Goal: Navigation & Orientation: Understand site structure

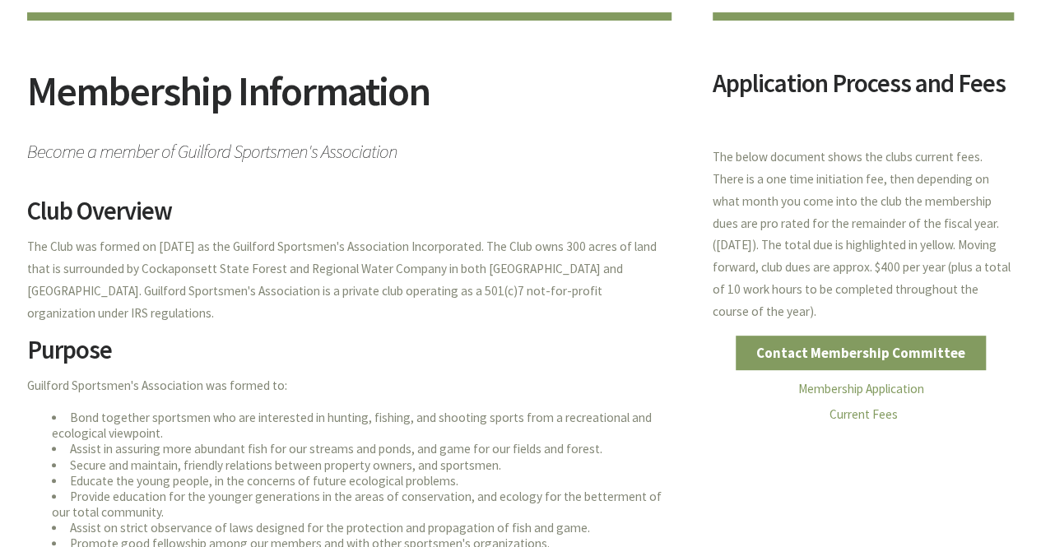
scroll to position [165, 0]
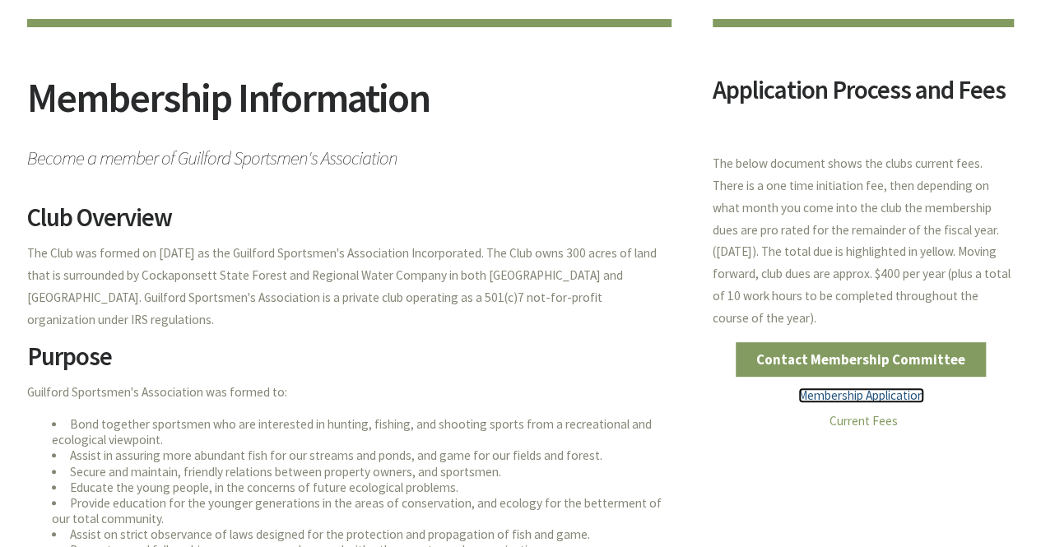
click at [847, 397] on link "Membership Application" at bounding box center [861, 395] width 126 height 16
click at [862, 423] on link "Current Fees" at bounding box center [863, 421] width 68 height 16
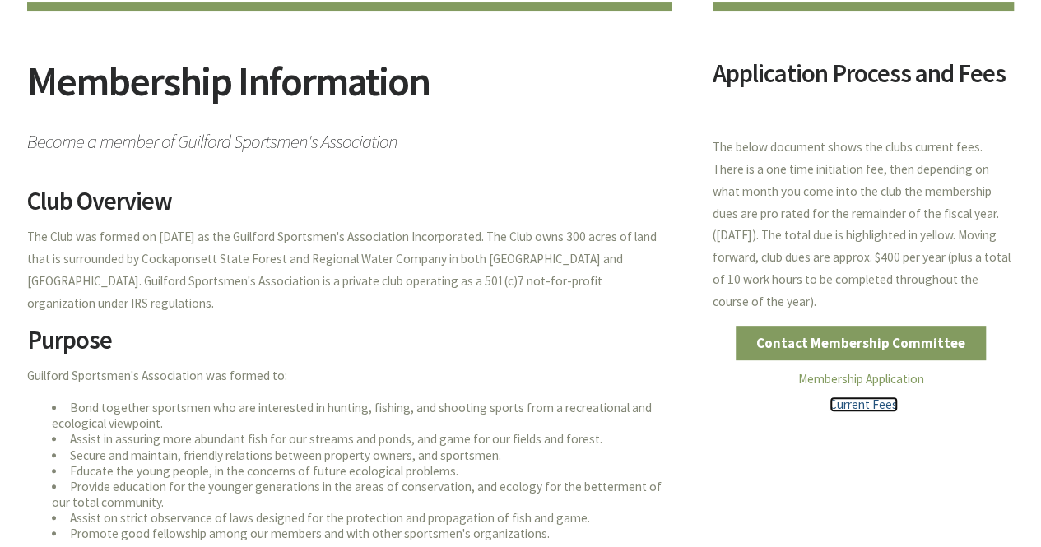
scroll to position [0, 0]
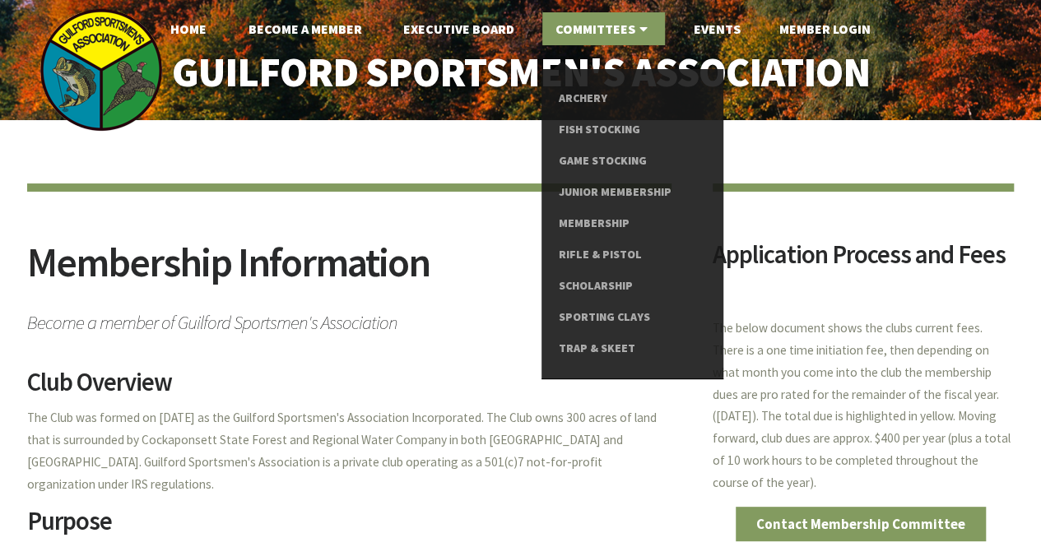
click at [624, 28] on link "Committees" at bounding box center [603, 28] width 123 height 33
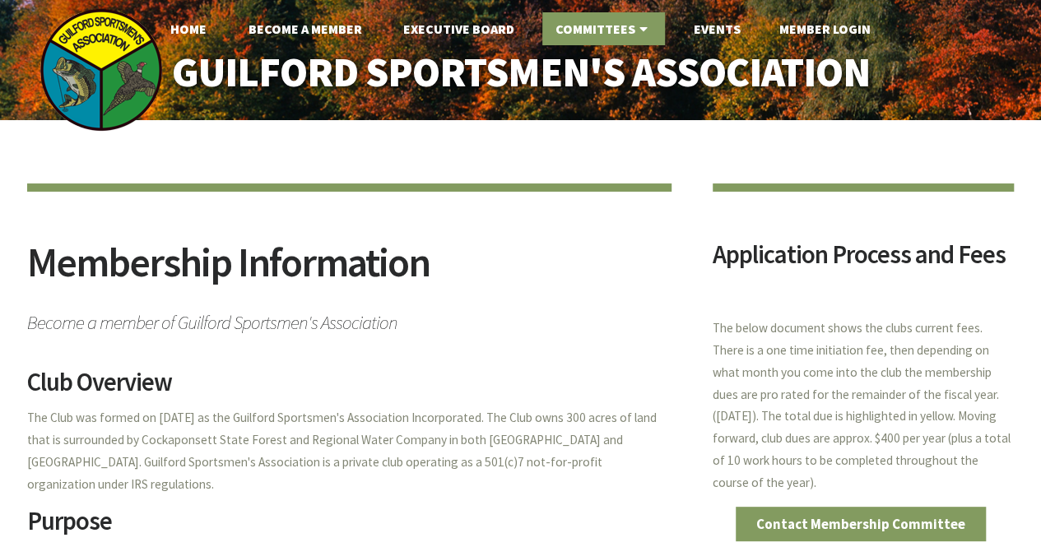
click at [647, 30] on icon at bounding box center [643, 28] width 16 height 13
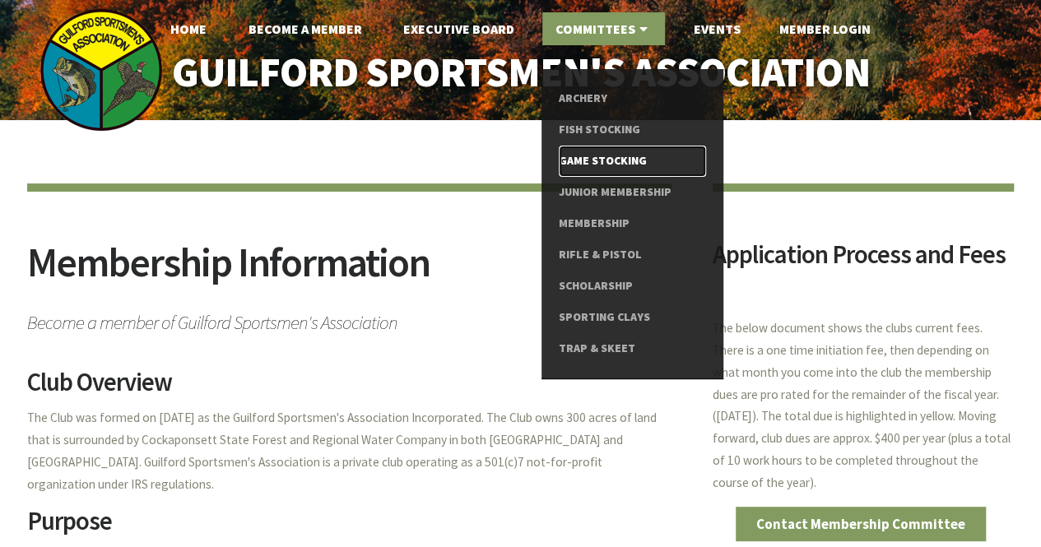
click at [596, 160] on link "Game Stocking" at bounding box center [632, 161] width 147 height 31
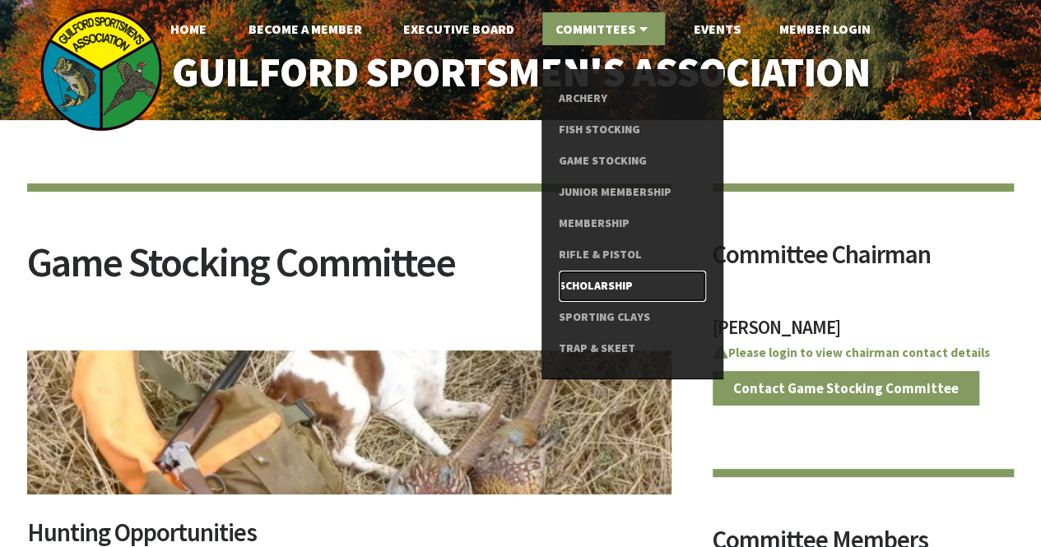
click at [597, 285] on link "Scholarship" at bounding box center [632, 286] width 147 height 31
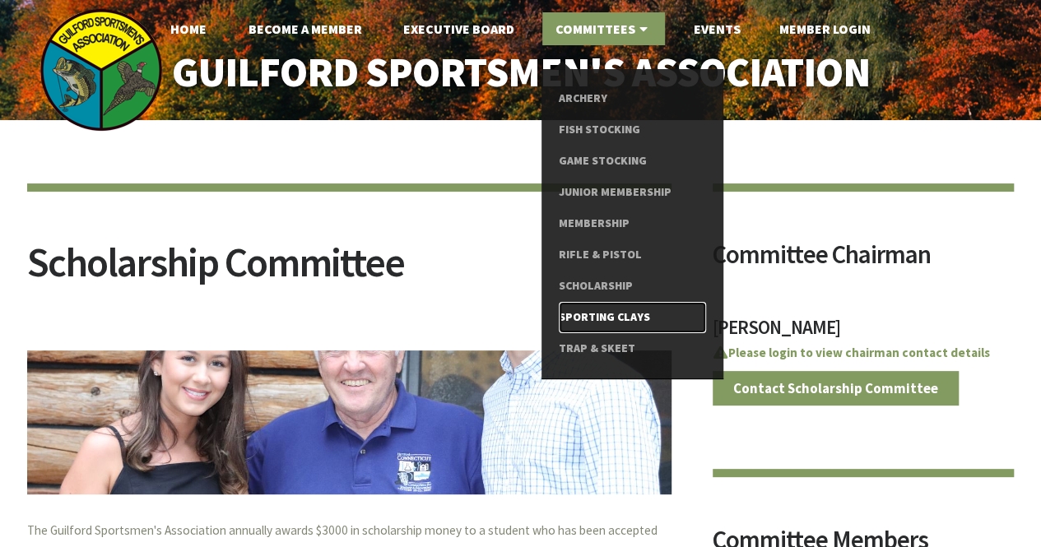
click at [601, 318] on link "Sporting Clays" at bounding box center [632, 317] width 147 height 31
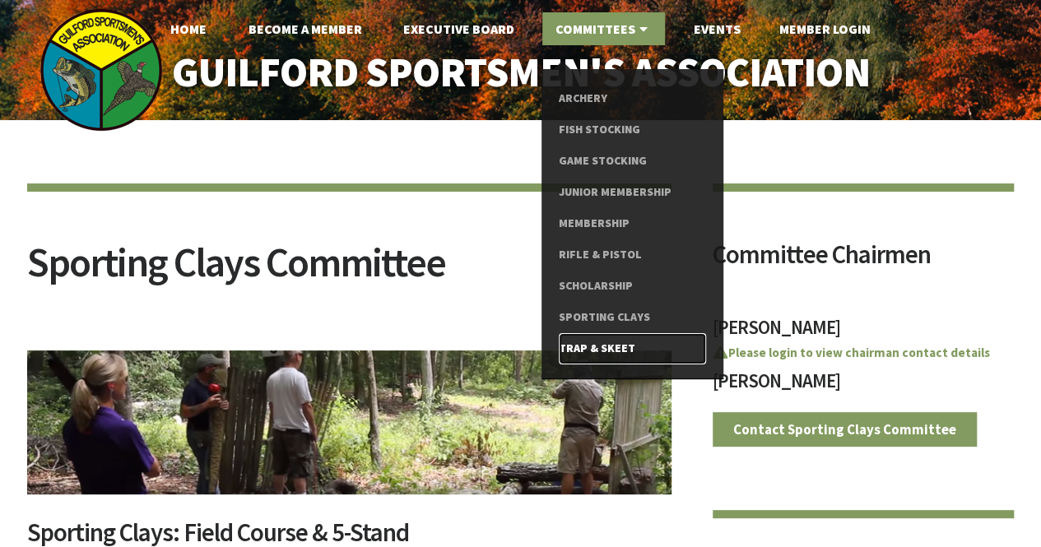
click at [579, 341] on link "Trap & Skeet" at bounding box center [632, 348] width 147 height 31
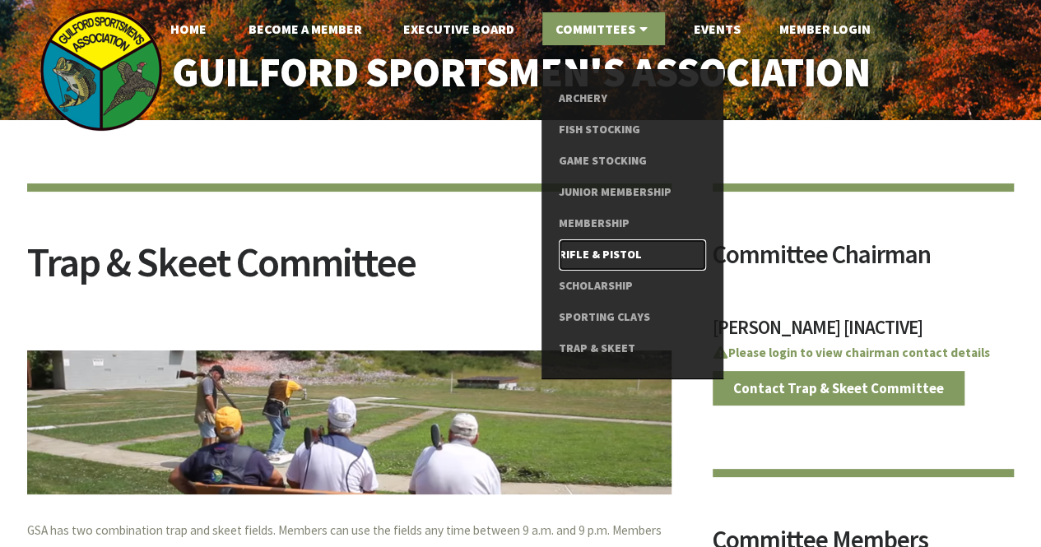
click at [590, 248] on link "Rifle & Pistol" at bounding box center [632, 254] width 147 height 31
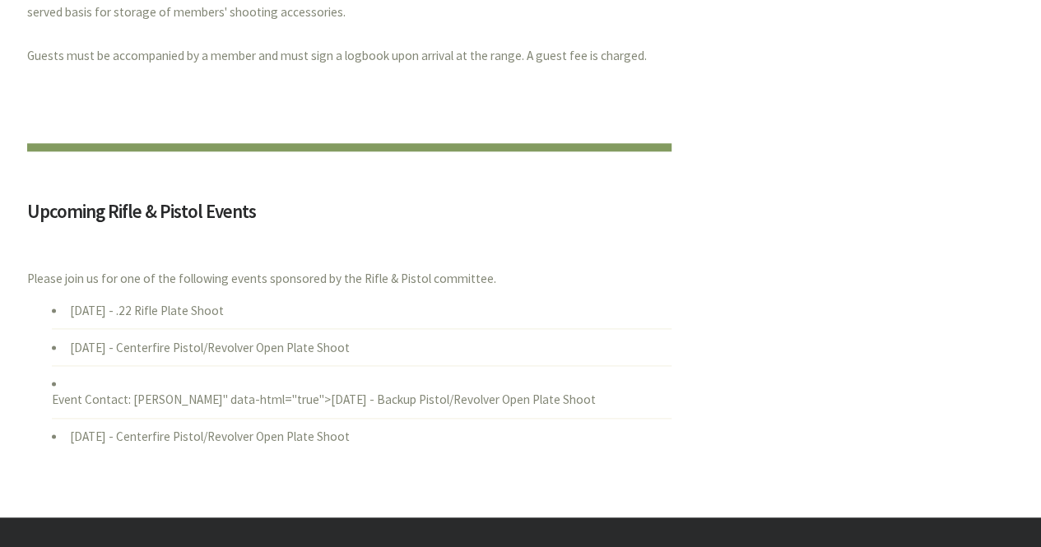
scroll to position [905, 0]
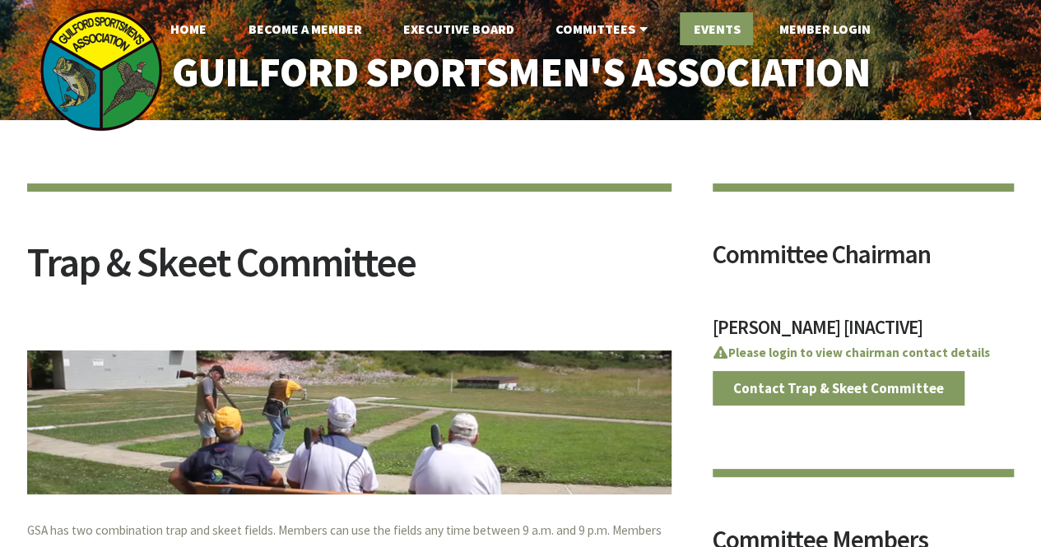
click at [718, 23] on link "Events" at bounding box center [716, 28] width 73 height 33
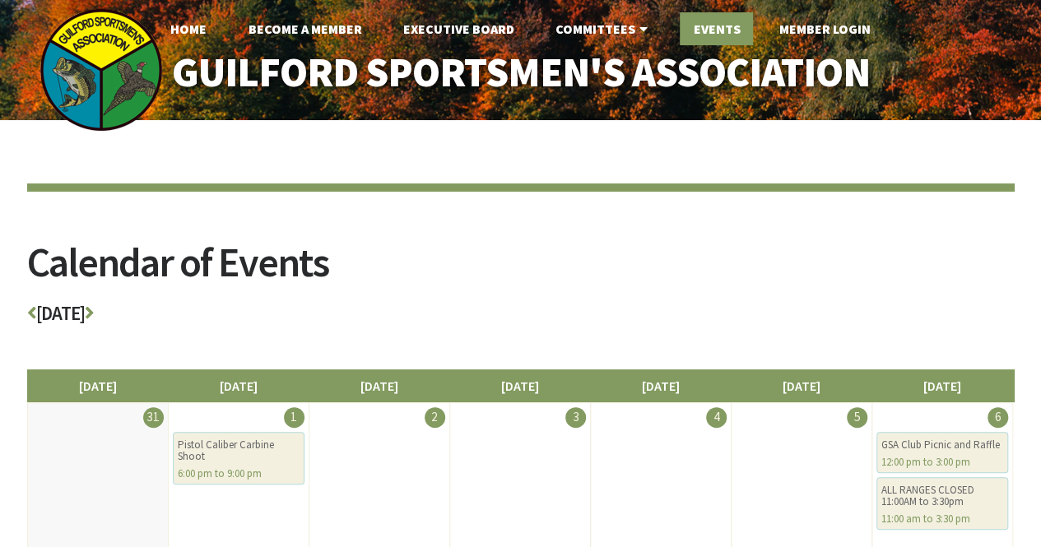
click at [716, 21] on link "Events" at bounding box center [716, 28] width 73 height 33
click at [193, 35] on link "Home" at bounding box center [188, 28] width 63 height 33
